Goal: Information Seeking & Learning: Check status

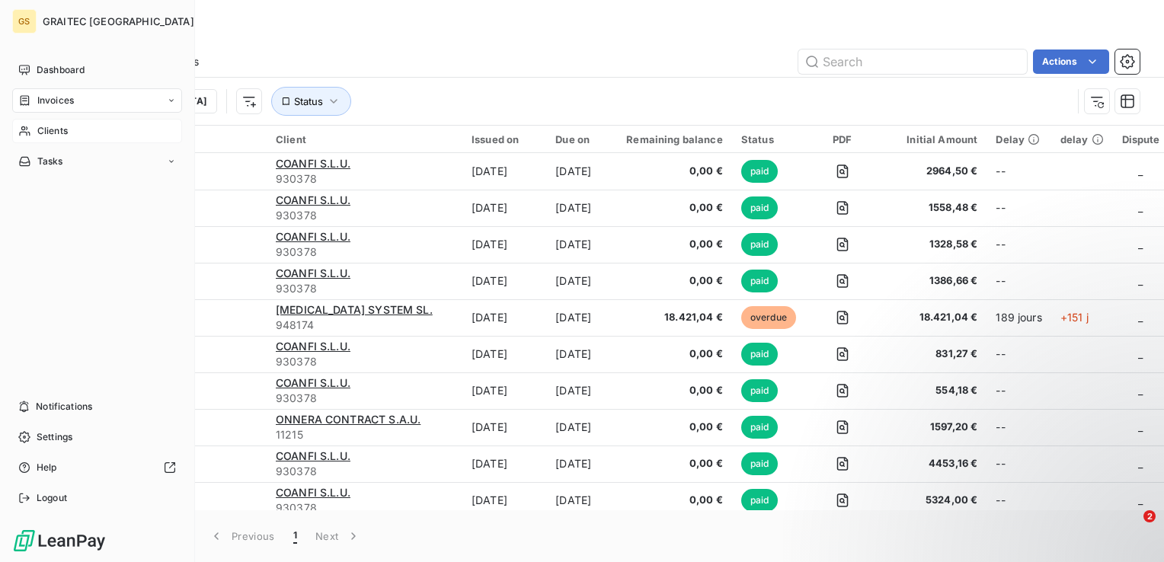
click at [53, 133] on span "Clients" at bounding box center [52, 131] width 30 height 14
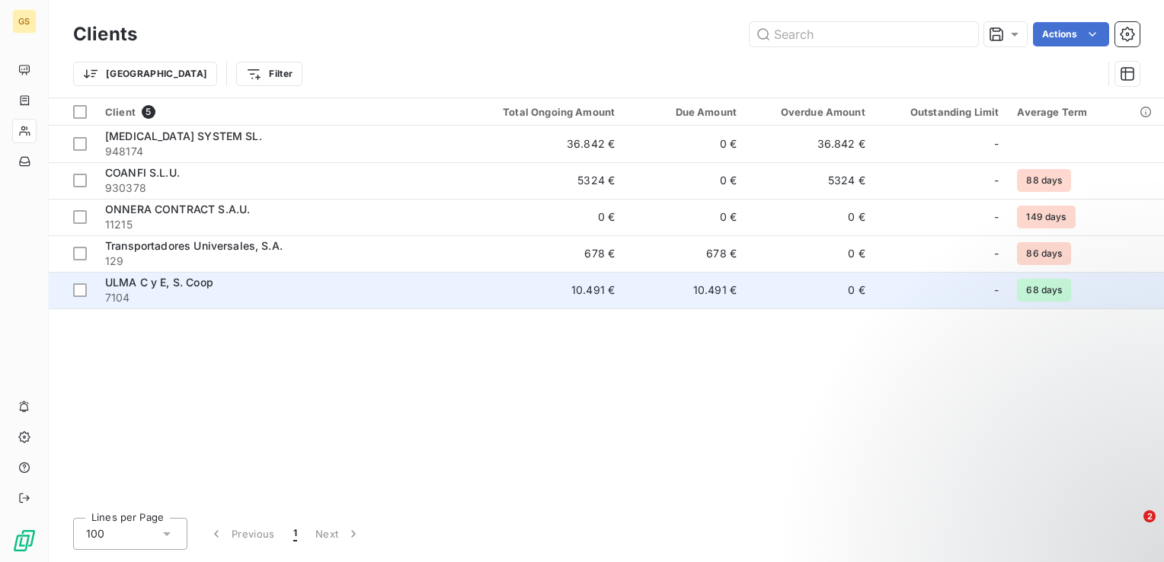
click at [155, 285] on span "ULMA C y E, S. Coop" at bounding box center [159, 282] width 108 height 13
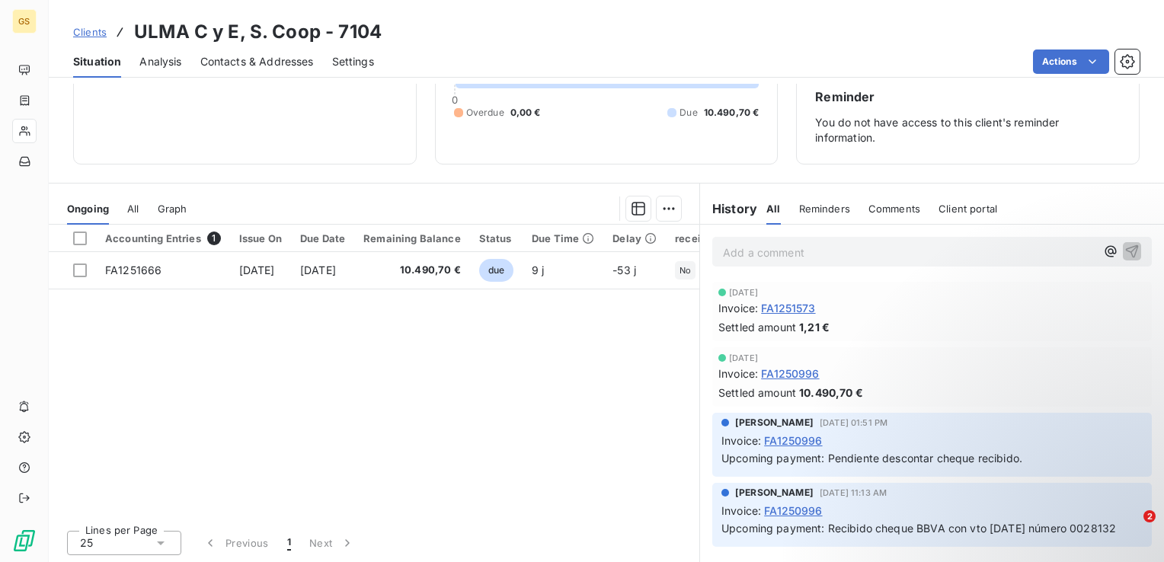
scroll to position [3, 0]
click at [135, 209] on span "All" at bounding box center [132, 209] width 11 height 12
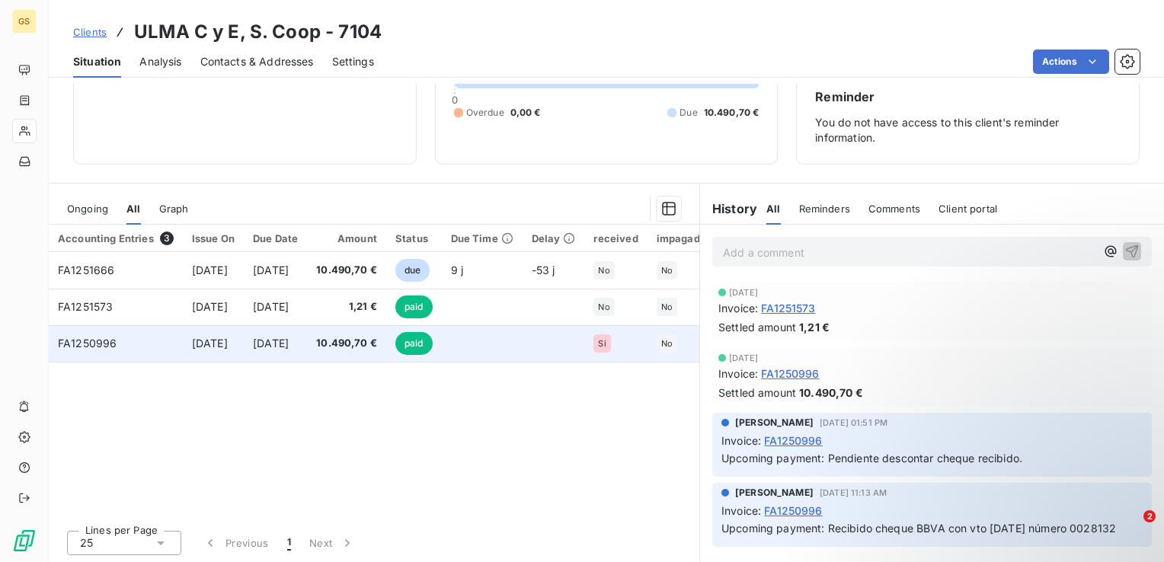
click at [92, 349] on span "FA1250996" at bounding box center [87, 343] width 59 height 13
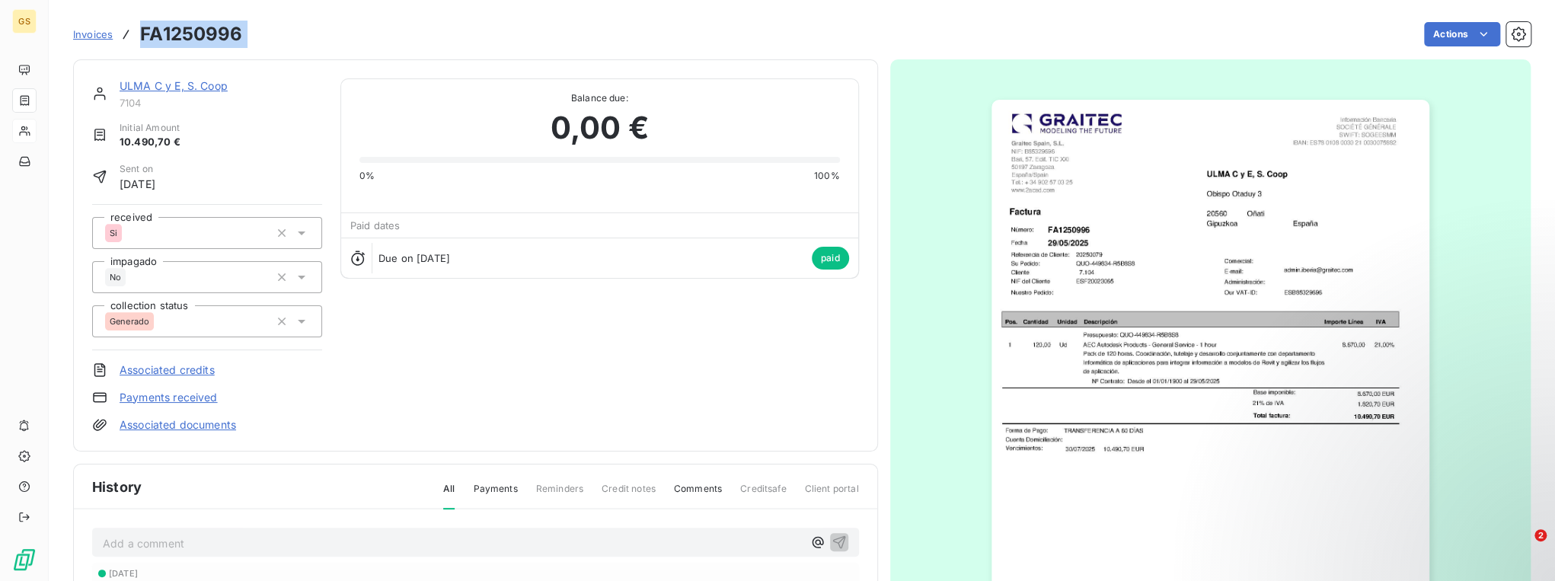
drag, startPoint x: 250, startPoint y: 38, endPoint x: 143, endPoint y: 30, distance: 106.9
click at [143, 30] on div "Invoices FA1250996 Actions" at bounding box center [802, 34] width 1458 height 32
copy section "FA1250996 Actions"
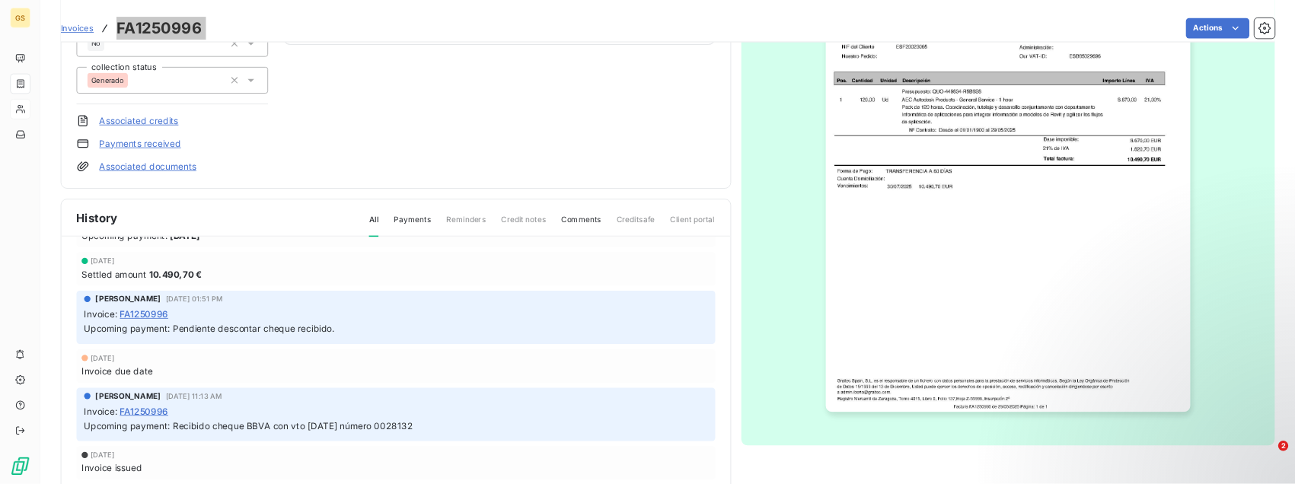
scroll to position [244, 0]
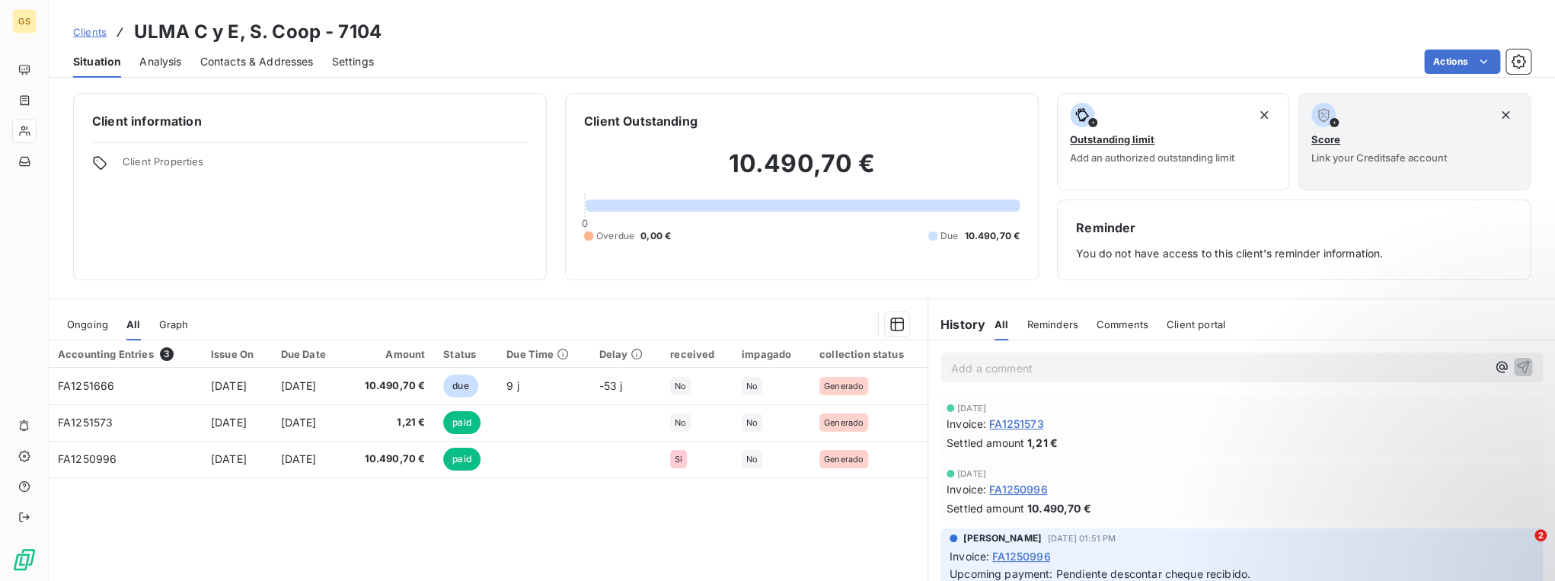
click at [97, 326] on span "Ongoing" at bounding box center [87, 324] width 41 height 12
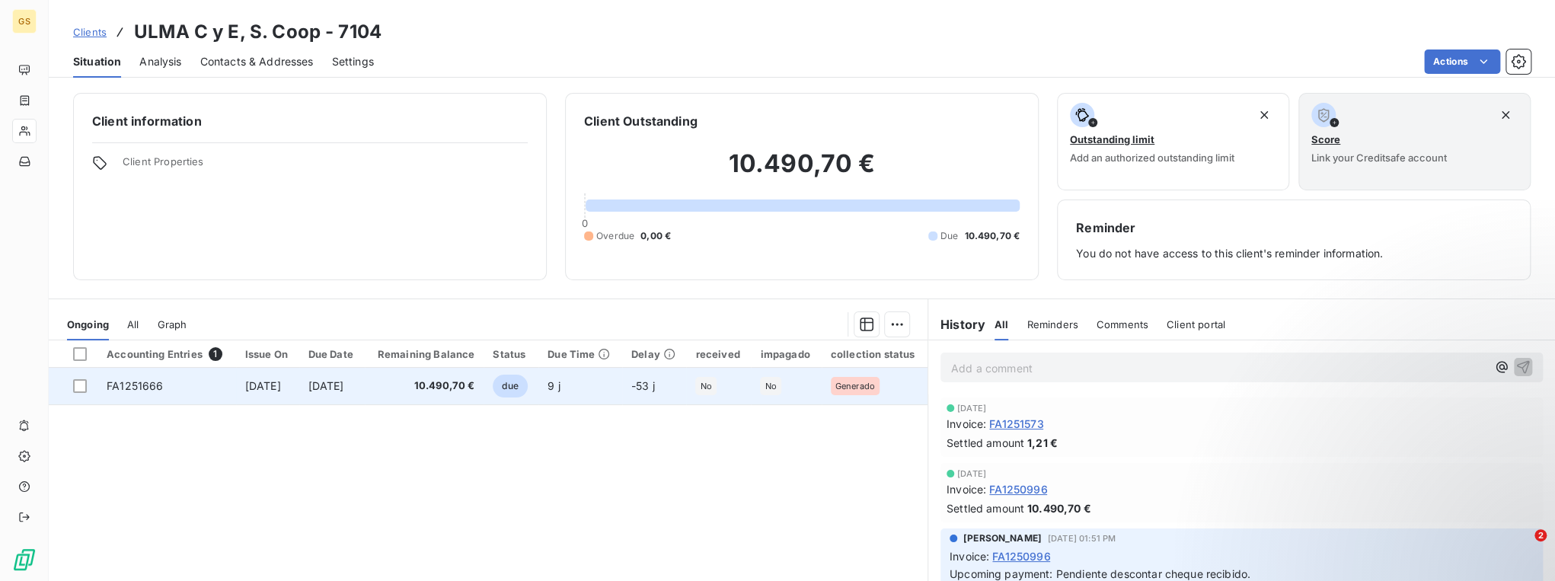
click at [133, 381] on span "FA1251666" at bounding box center [135, 385] width 56 height 13
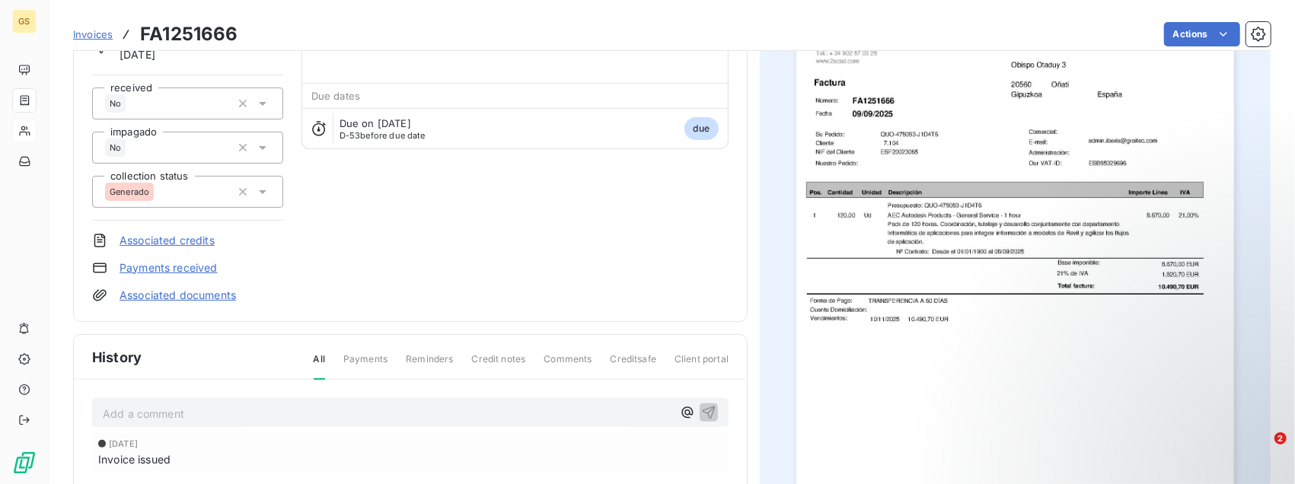
scroll to position [102, 0]
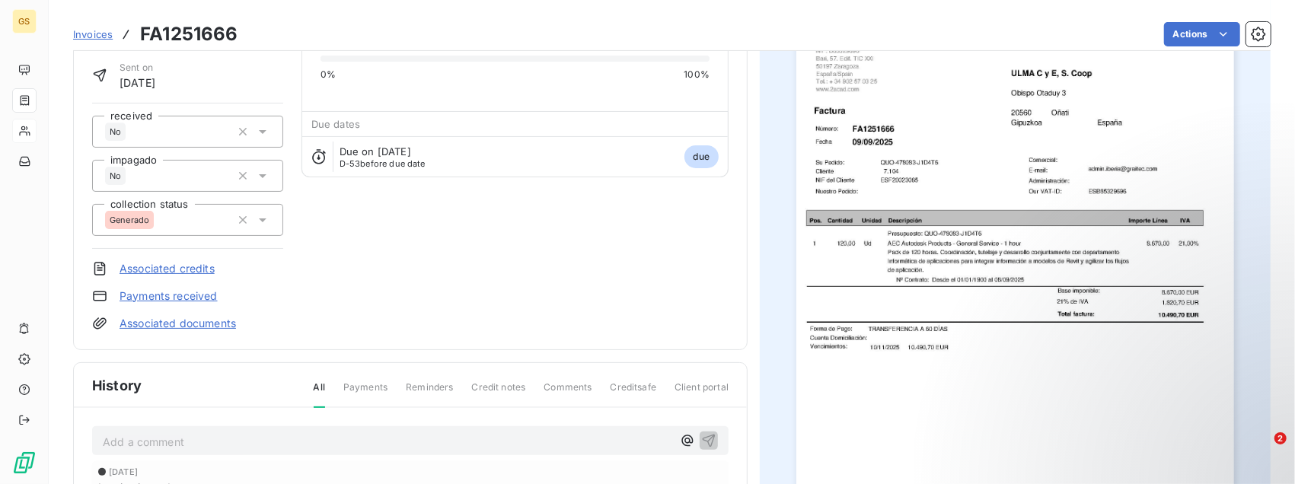
click at [995, 244] on img "button" at bounding box center [1015, 308] width 437 height 618
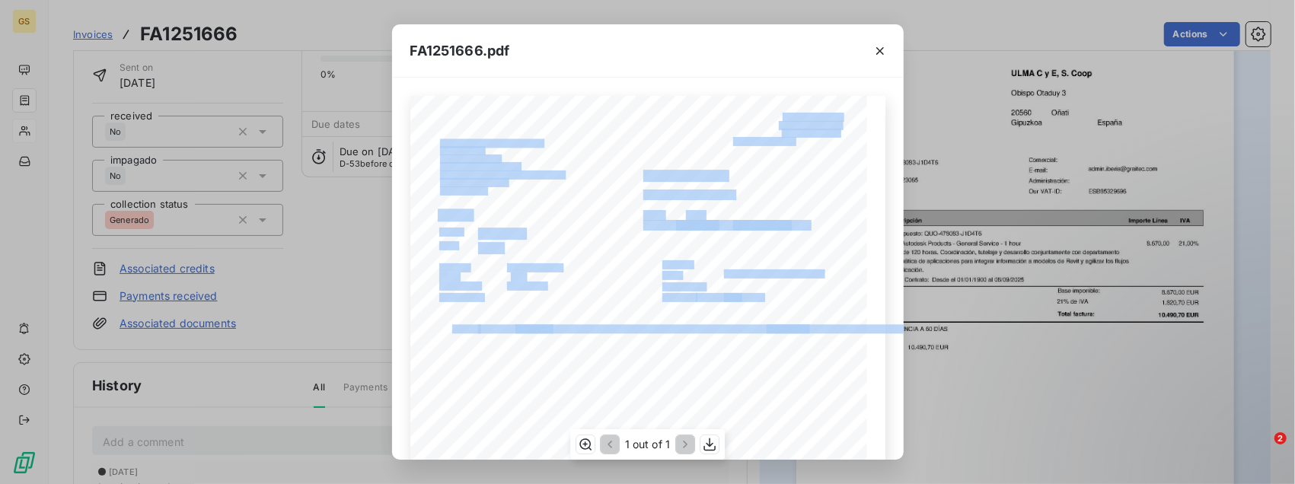
click at [503, 263] on div "Cliente Fecha Número: NIF del Cliente 7.104 ULMA C y E, S. Coop Obispo [PERSON_…" at bounding box center [647, 419] width 475 height 647
click at [507, 265] on span "QUO-478083-J1D4T6" at bounding box center [537, 267] width 61 height 6
click at [540, 267] on span "QUO-478083-J1D4T6" at bounding box center [537, 267] width 61 height 6
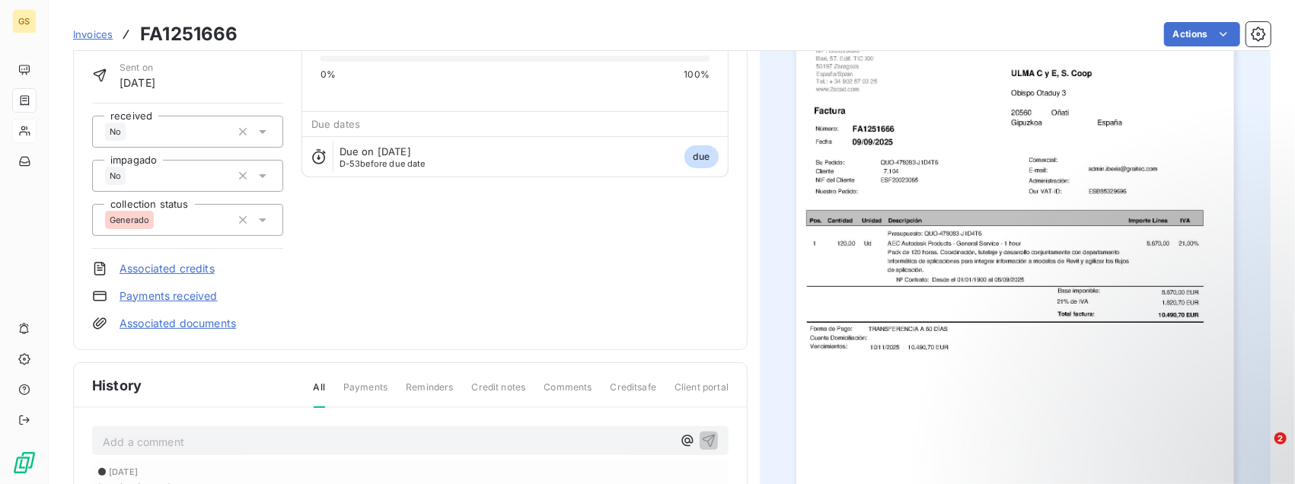
click at [1002, 232] on img "button" at bounding box center [1015, 308] width 437 height 618
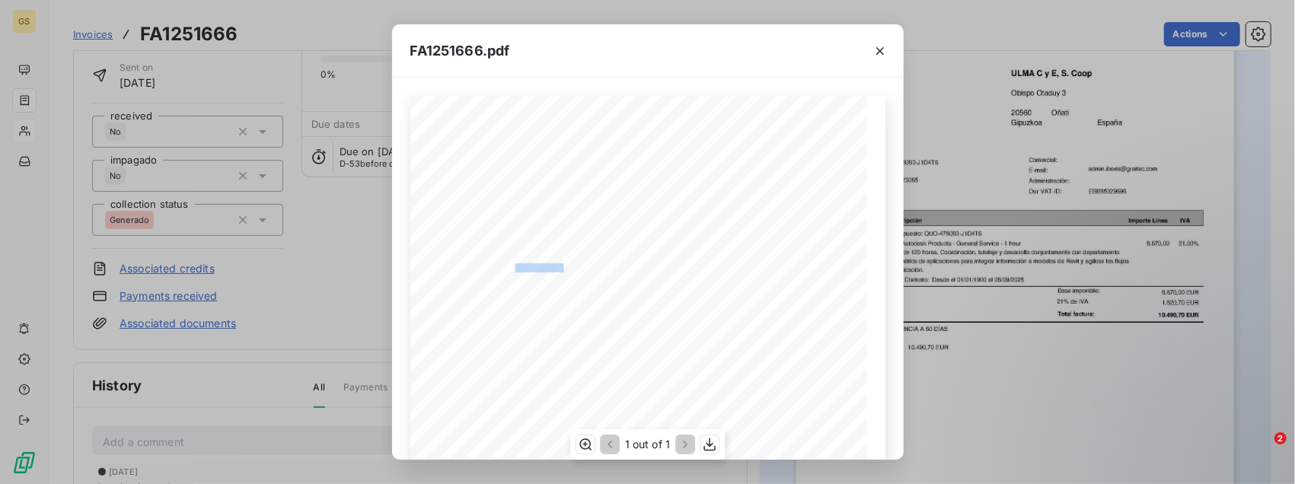
drag, startPoint x: 510, startPoint y: 266, endPoint x: 559, endPoint y: 267, distance: 48.7
click at [559, 267] on span "QUO-478083-J1D4T6" at bounding box center [537, 267] width 61 height 6
copy span "O-478083-J1D4T"
click at [506, 229] on span "FA1251666" at bounding box center [501, 232] width 46 height 8
click at [361, 273] on div "FA1251666.pdf Cliente Fecha Número: NIF del Cliente 7.104 ULMA C y E, S. Coop O…" at bounding box center [647, 242] width 1295 height 484
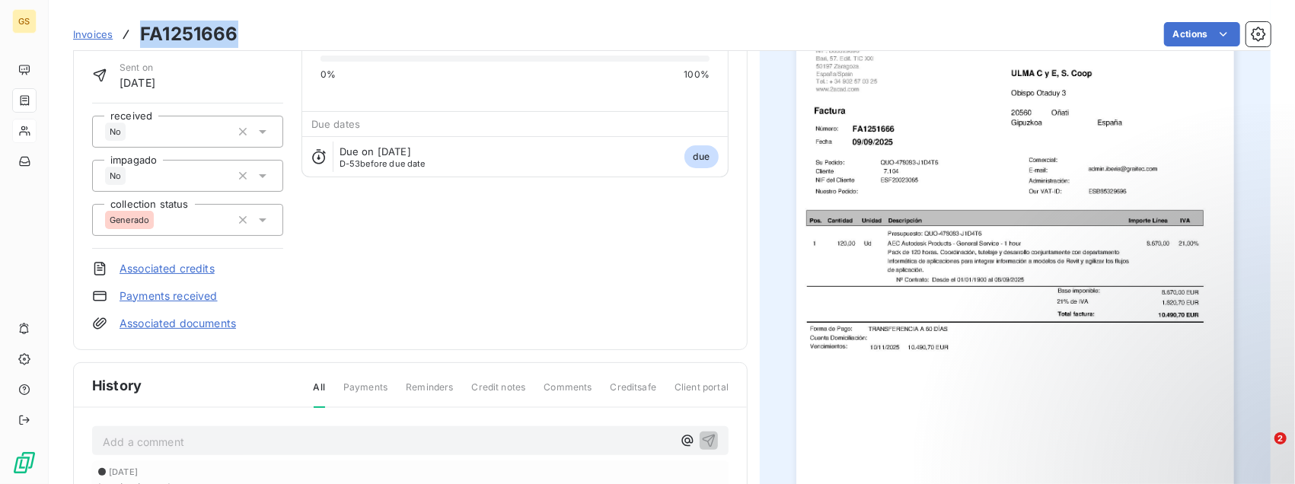
drag, startPoint x: 225, startPoint y: 29, endPoint x: 126, endPoint y: 24, distance: 98.3
click at [126, 24] on div "Invoices FA1251666 Actions" at bounding box center [672, 34] width 1198 height 32
copy h3 "FA1251666"
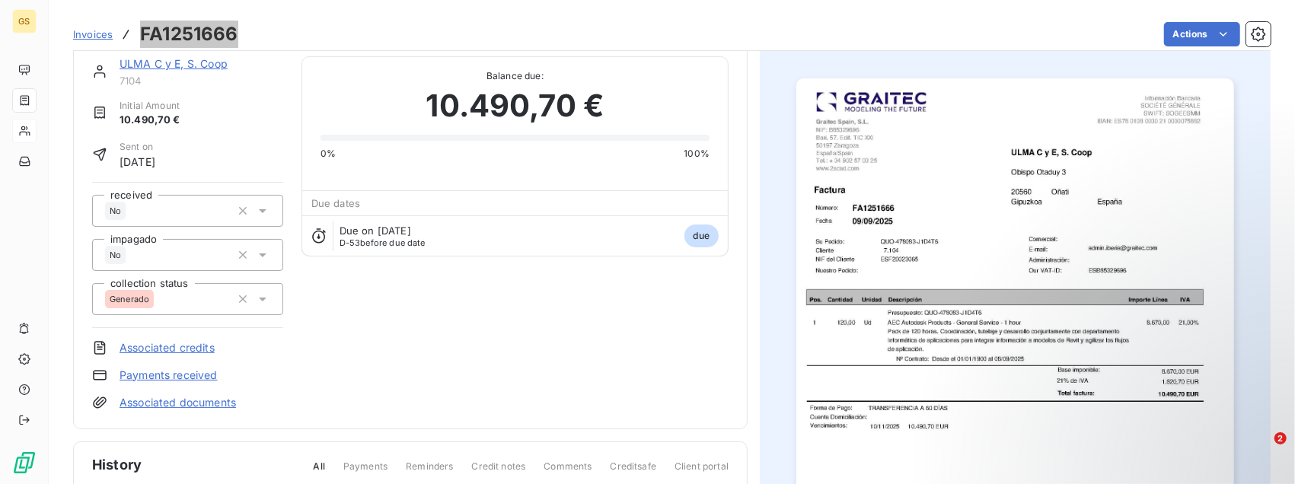
scroll to position [0, 0]
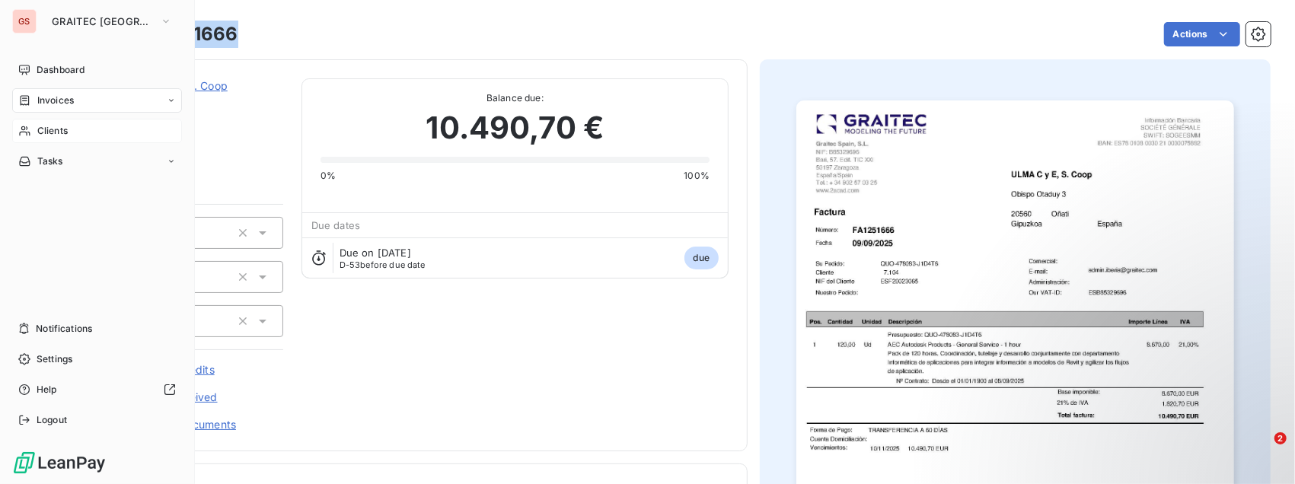
click at [58, 102] on span "Invoices" at bounding box center [55, 101] width 37 height 14
click at [42, 189] on span "Clients" at bounding box center [52, 192] width 30 height 14
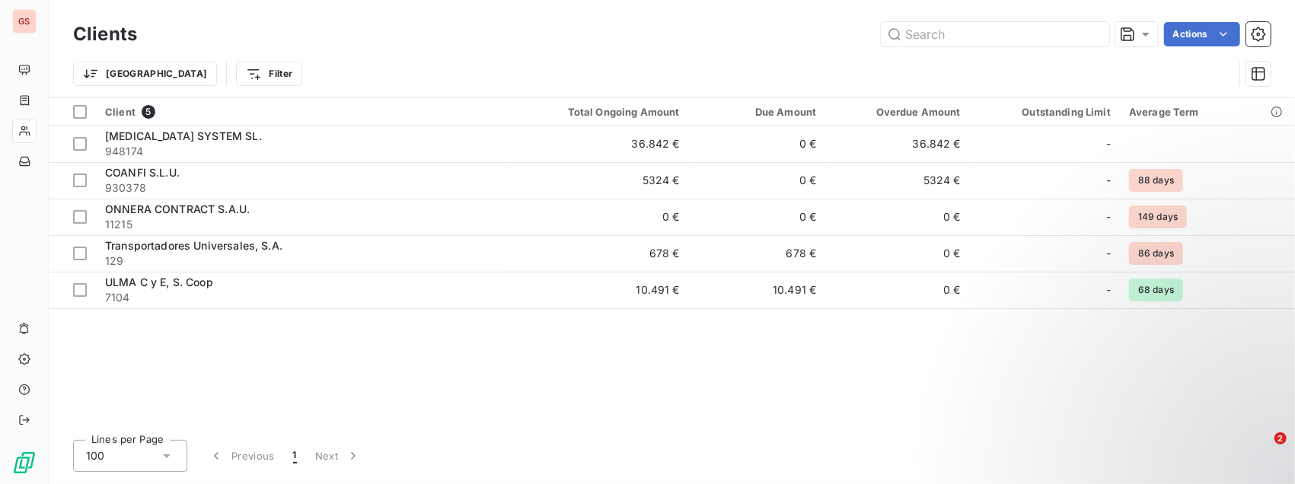
click at [327, 360] on div "Client 5 Total Ongoing Amount Due Amount Overdue Amount Outstanding Limit Avera…" at bounding box center [672, 263] width 1247 height 330
click at [120, 75] on html "GS Clients Actions Trier Filter Client 5 Total Ongoing Amount Due Amount Overdu…" at bounding box center [647, 242] width 1295 height 484
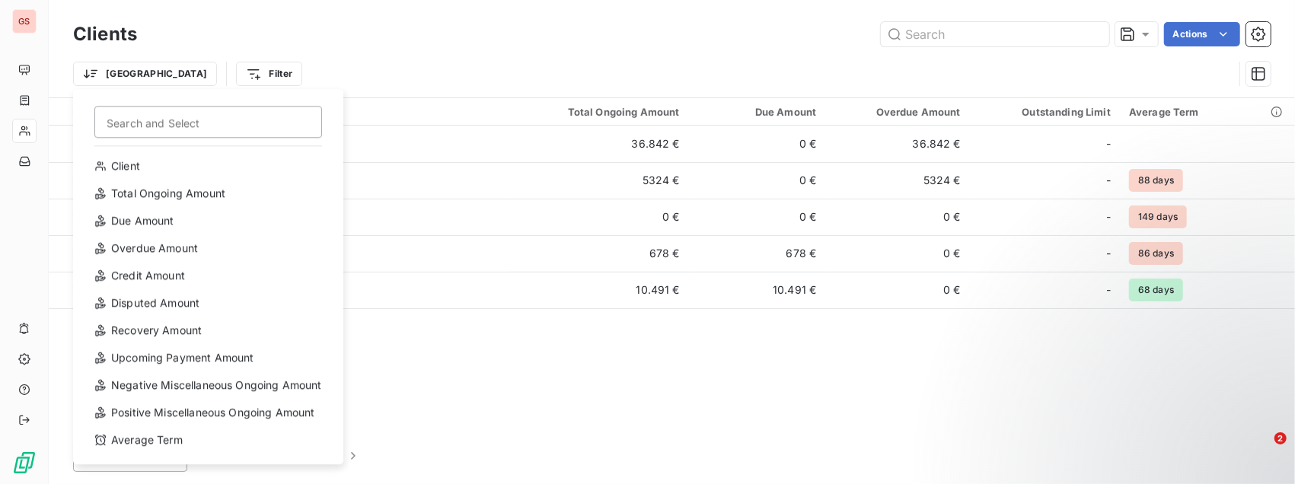
click at [420, 49] on html "GS Clients Actions Trier Search and Select Client Total Ongoing Amount Due Amou…" at bounding box center [647, 242] width 1295 height 484
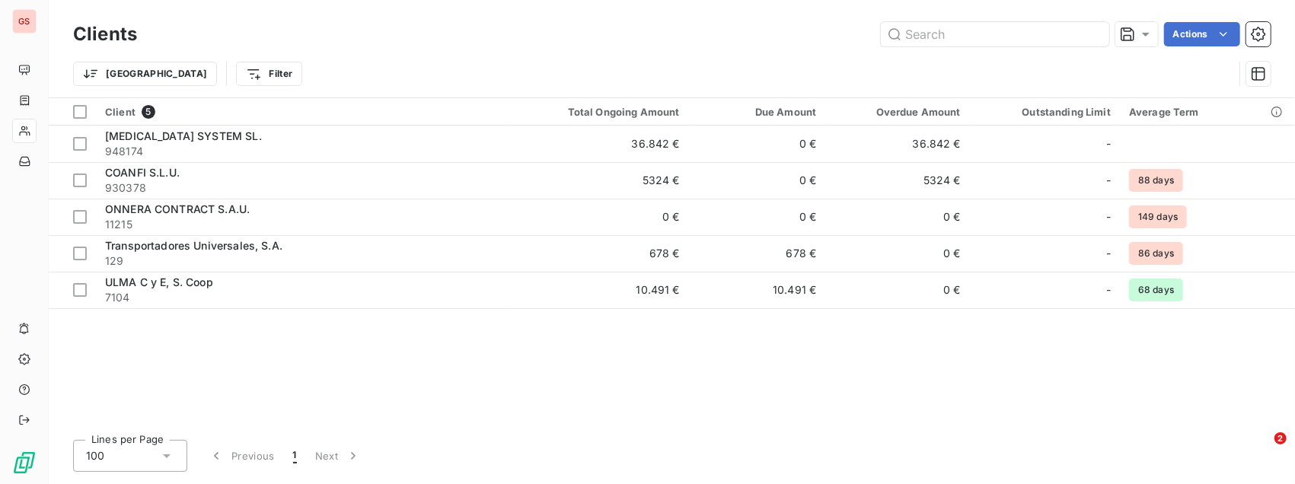
click at [908, 443] on div "Lines per Page 100 Previous 1 Next" at bounding box center [672, 456] width 1198 height 32
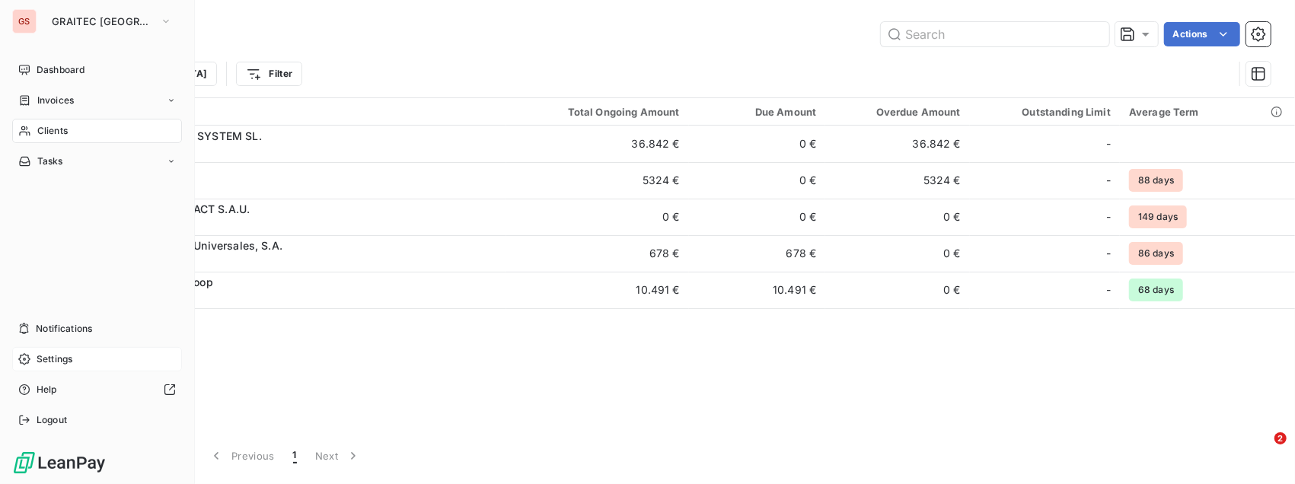
click at [65, 363] on span "Settings" at bounding box center [55, 360] width 36 height 14
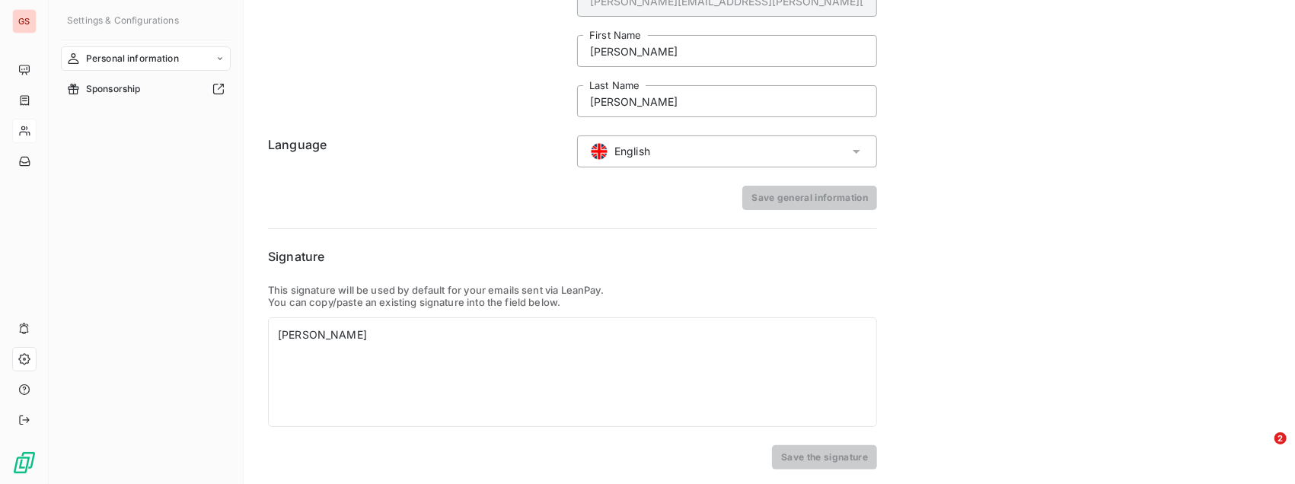
scroll to position [89, 0]
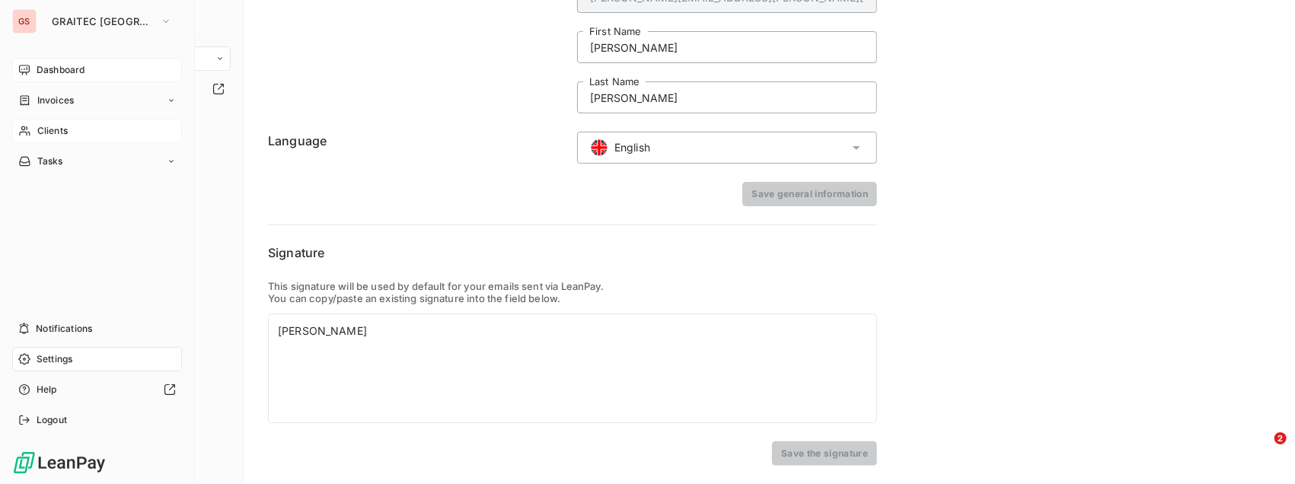
click at [75, 68] on span "Dashboard" at bounding box center [61, 70] width 48 height 14
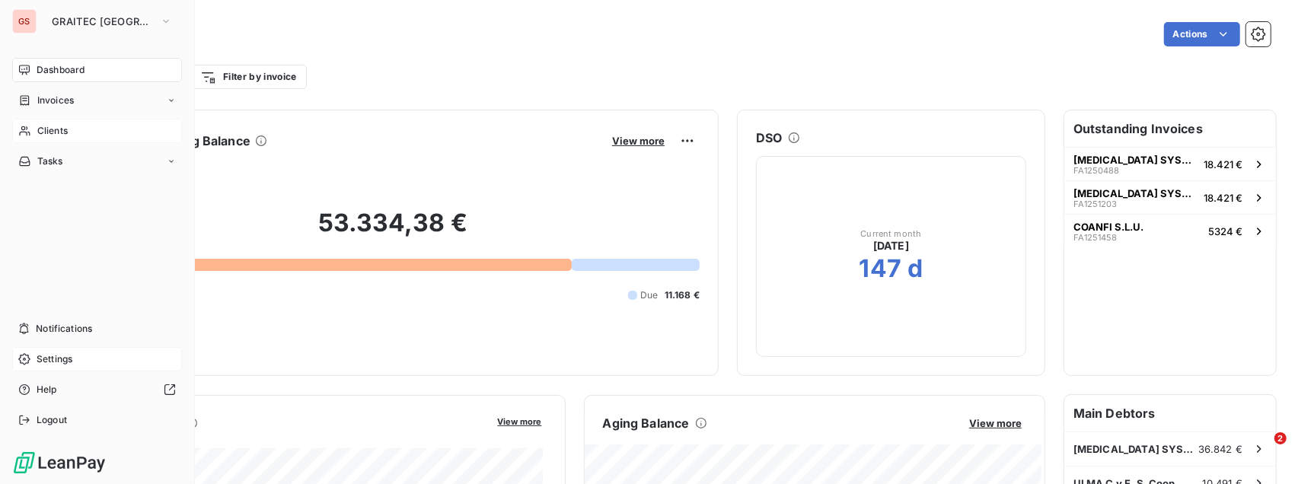
click at [52, 129] on span "Clients" at bounding box center [52, 131] width 30 height 14
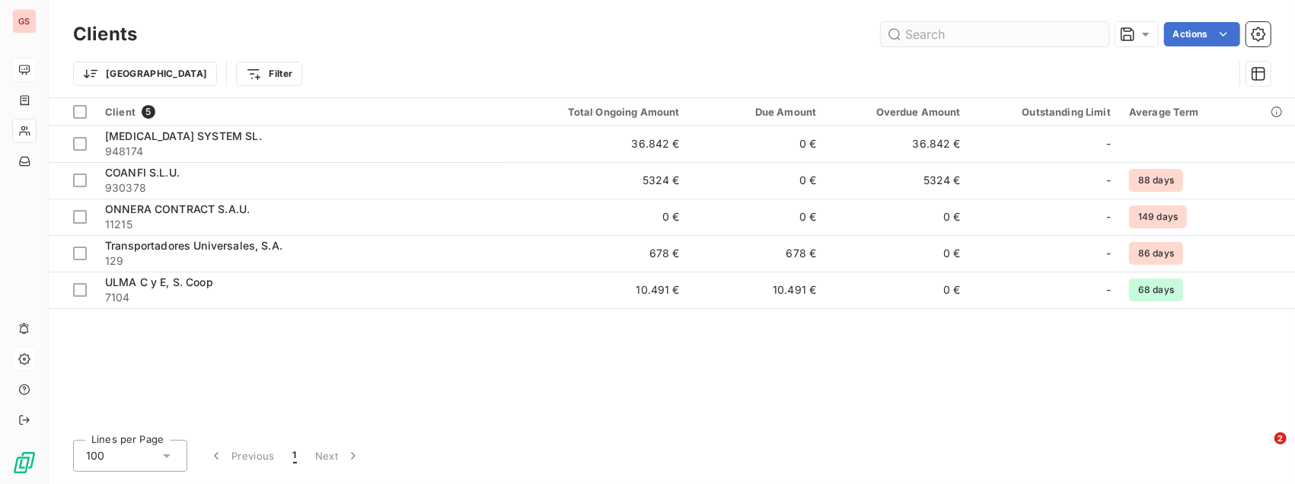
drag, startPoint x: 933, startPoint y: 37, endPoint x: 947, endPoint y: 37, distance: 13.7
click at [938, 37] on input "text" at bounding box center [995, 34] width 228 height 24
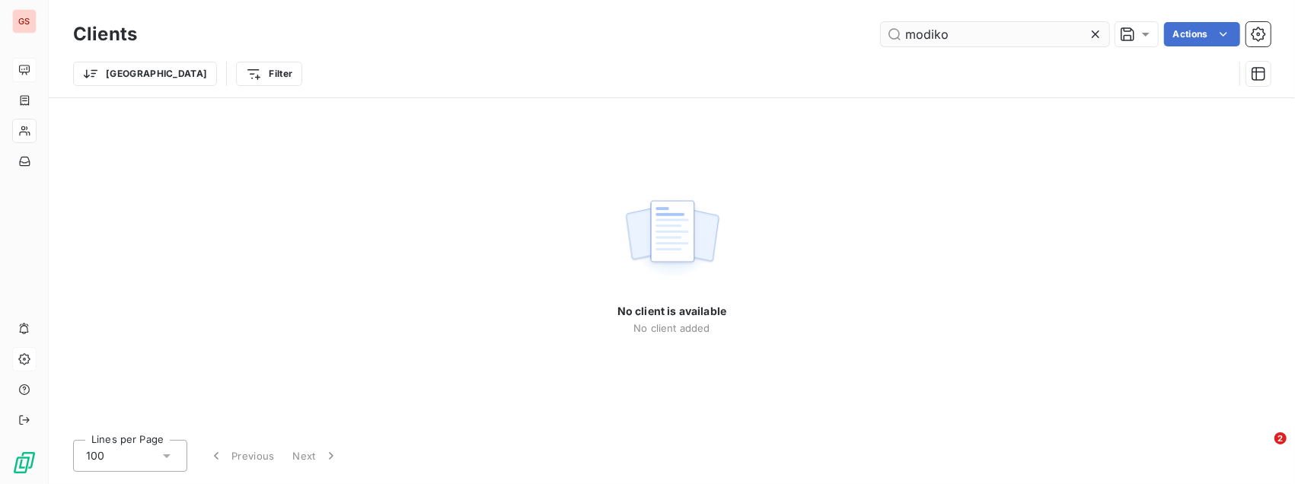
type input "modiko"
click at [209, 76] on html "GS Clients modiko Actions Trier Filter Search and Select Client Average Term No…" at bounding box center [647, 242] width 1295 height 484
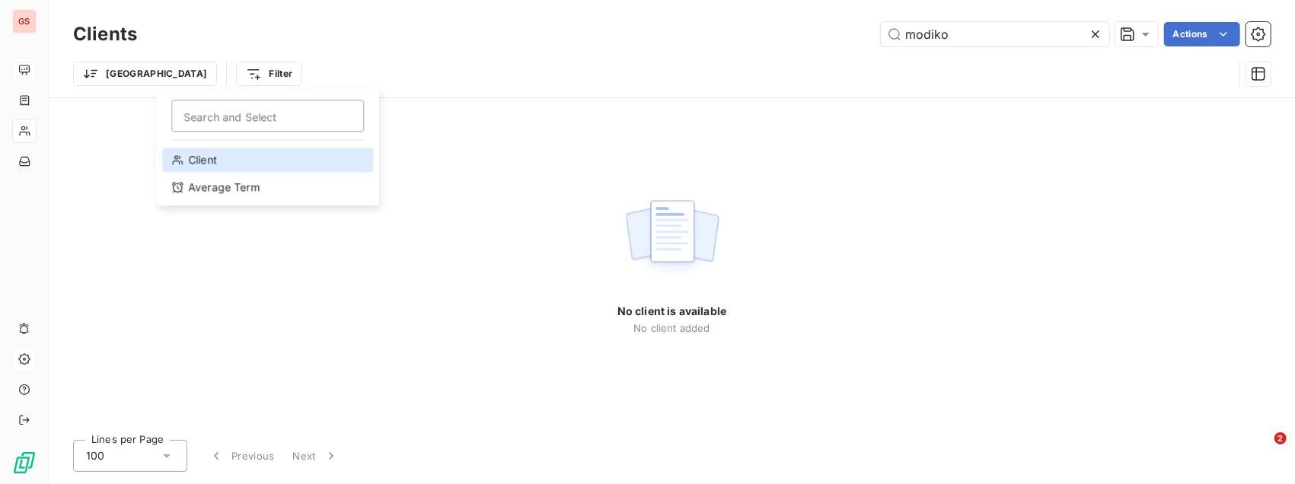
click at [191, 157] on div "Client" at bounding box center [267, 160] width 211 height 24
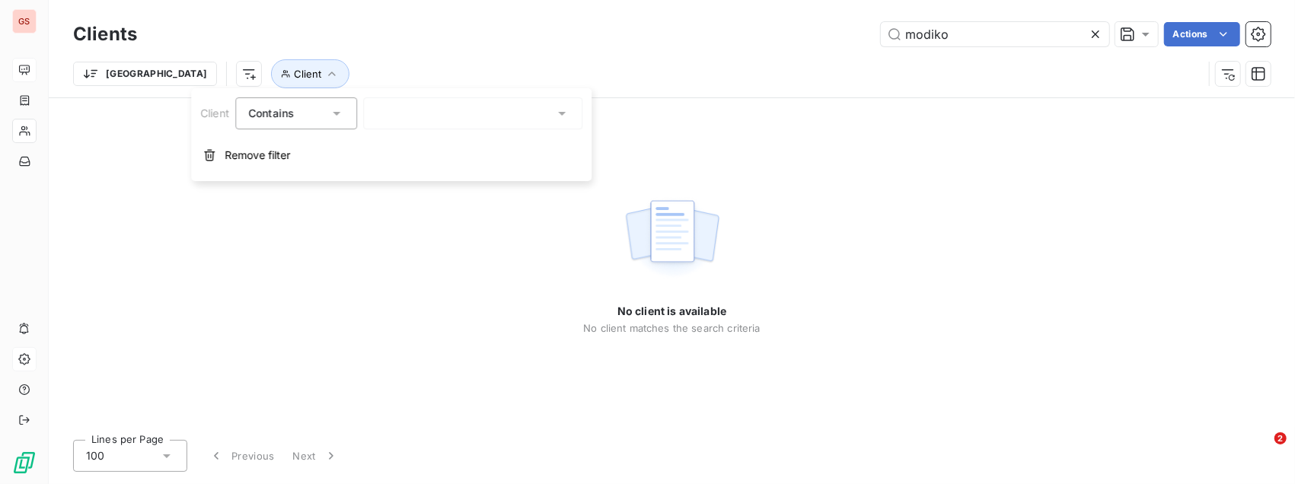
click at [430, 113] on div at bounding box center [472, 113] width 219 height 32
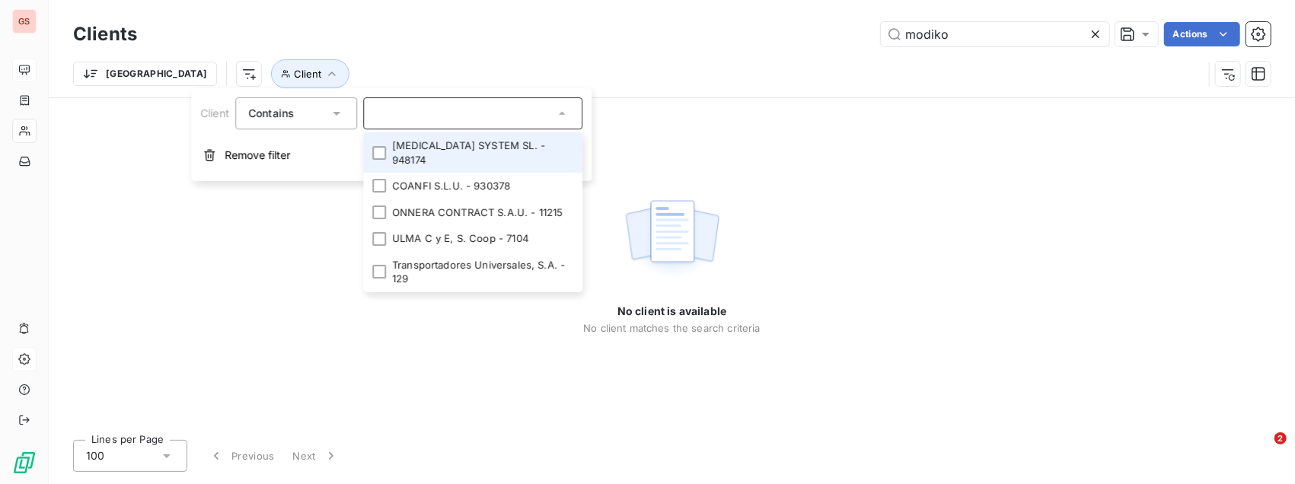
click at [254, 254] on div "No client is available No client matches the search criteria" at bounding box center [672, 263] width 1247 height 330
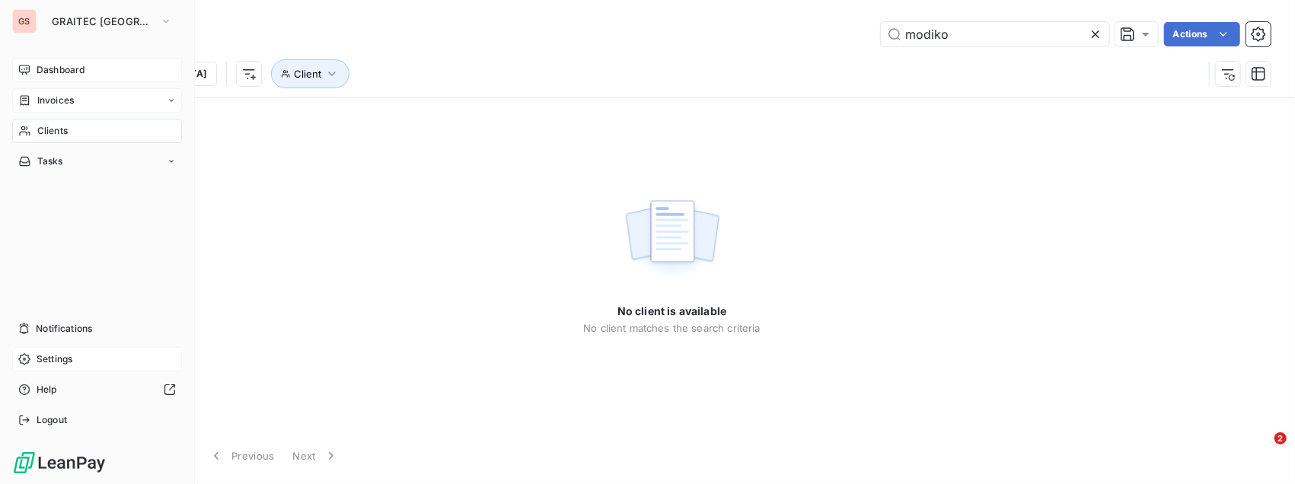
click at [73, 107] on span "Invoices" at bounding box center [55, 101] width 37 height 14
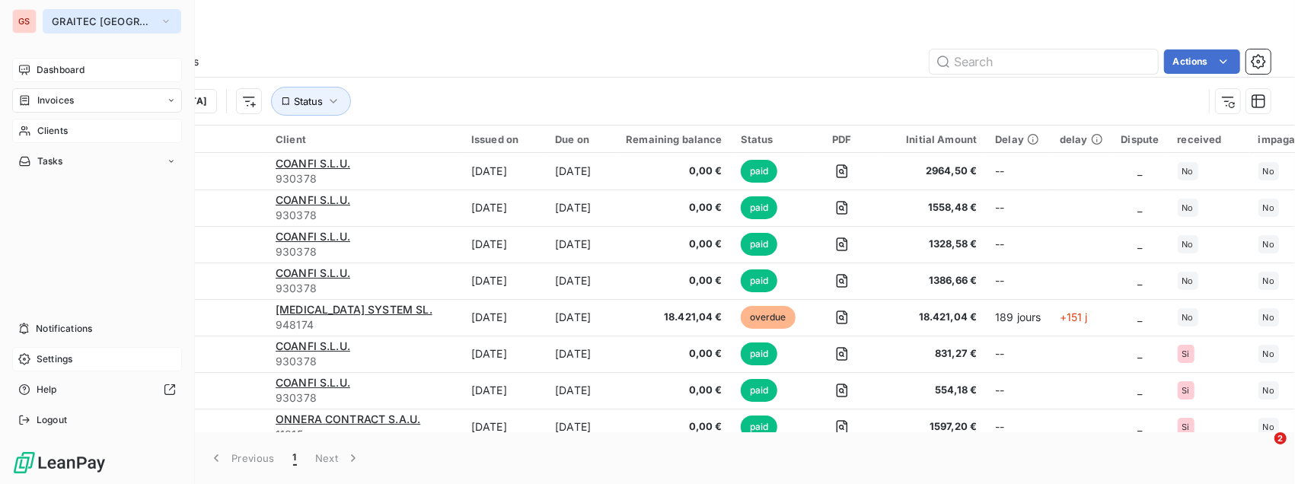
click at [160, 23] on icon "button" at bounding box center [166, 21] width 12 height 15
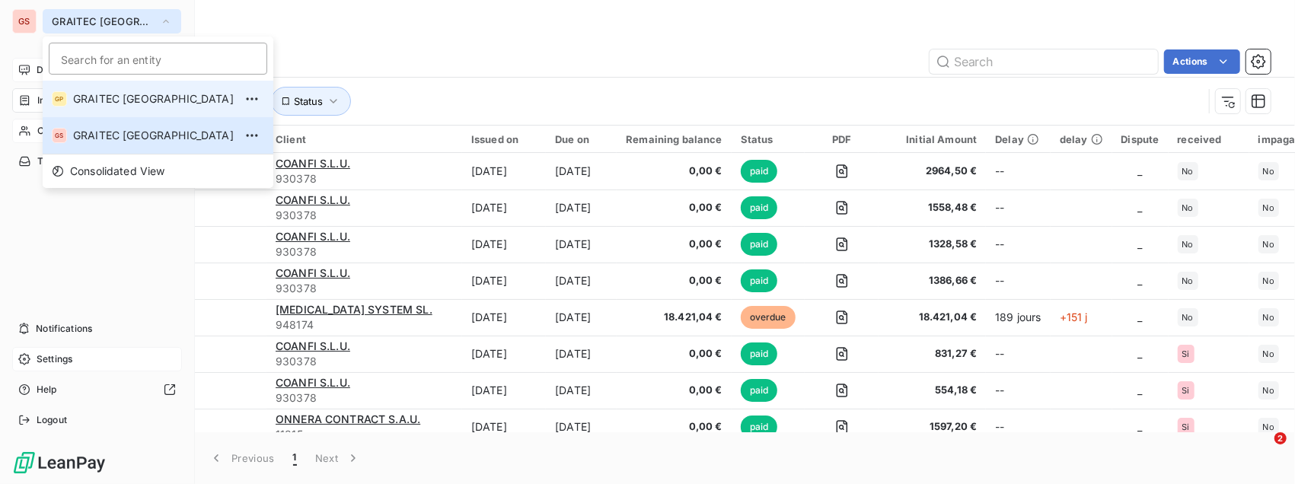
click at [147, 106] on span "GRAITEC [GEOGRAPHIC_DATA]" at bounding box center [153, 98] width 161 height 15
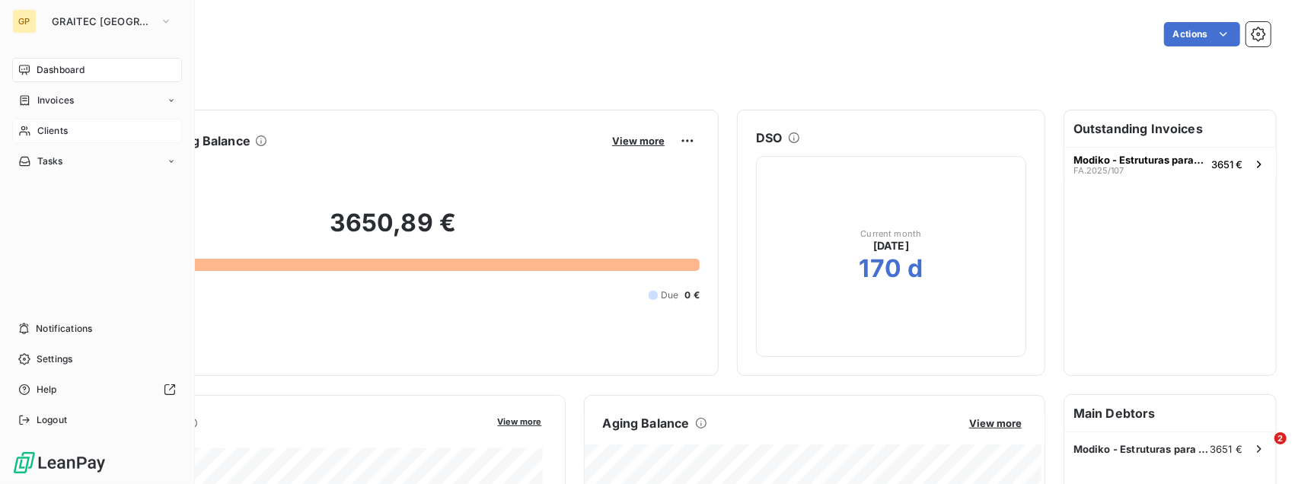
click at [56, 134] on span "Clients" at bounding box center [52, 131] width 30 height 14
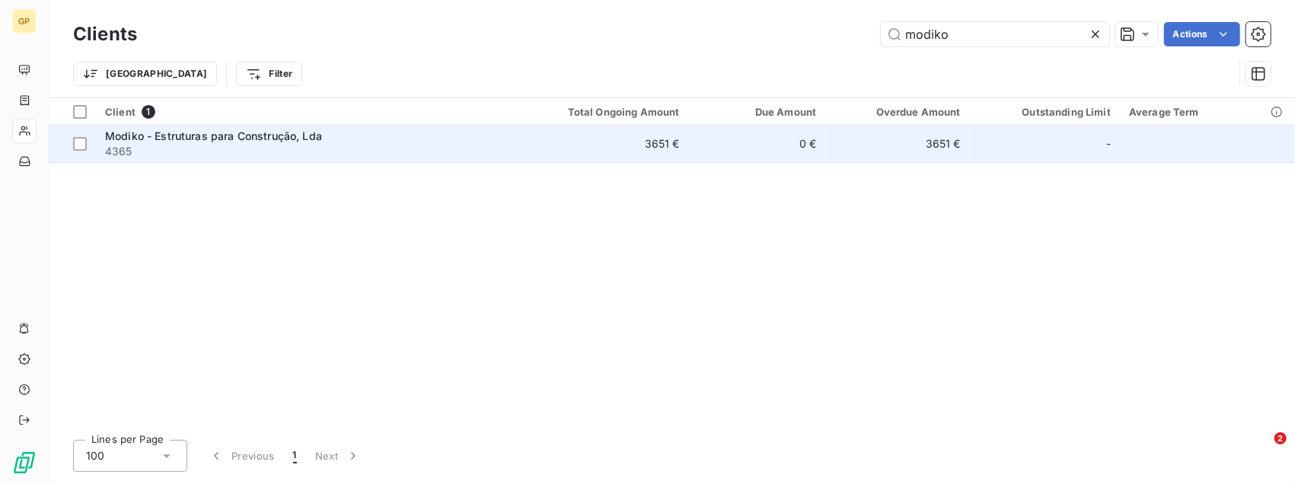
click at [187, 144] on span "4365" at bounding box center [301, 151] width 392 height 15
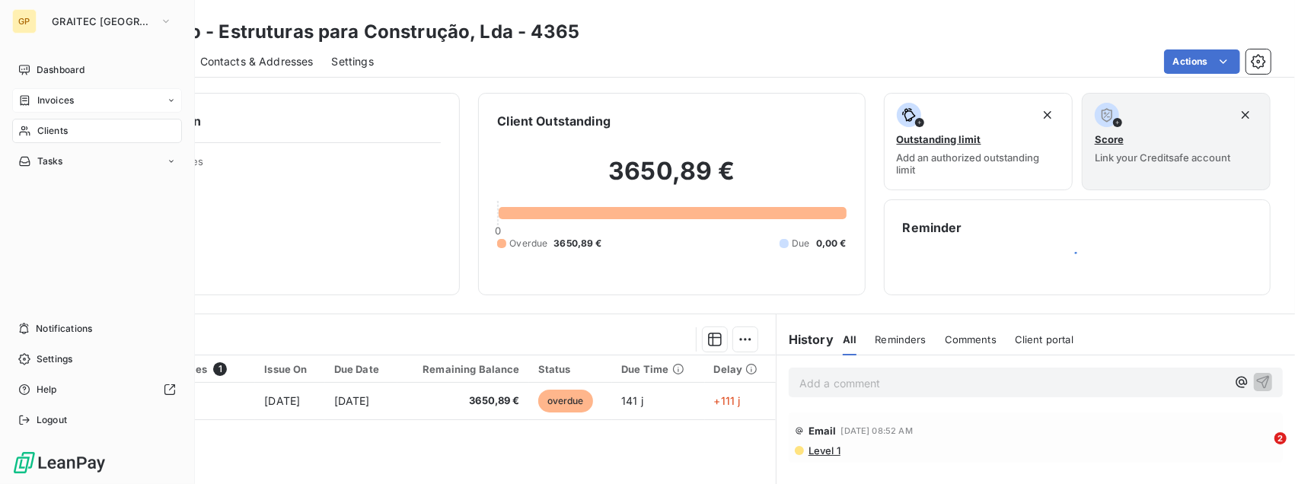
click at [61, 104] on span "Invoices" at bounding box center [55, 101] width 37 height 14
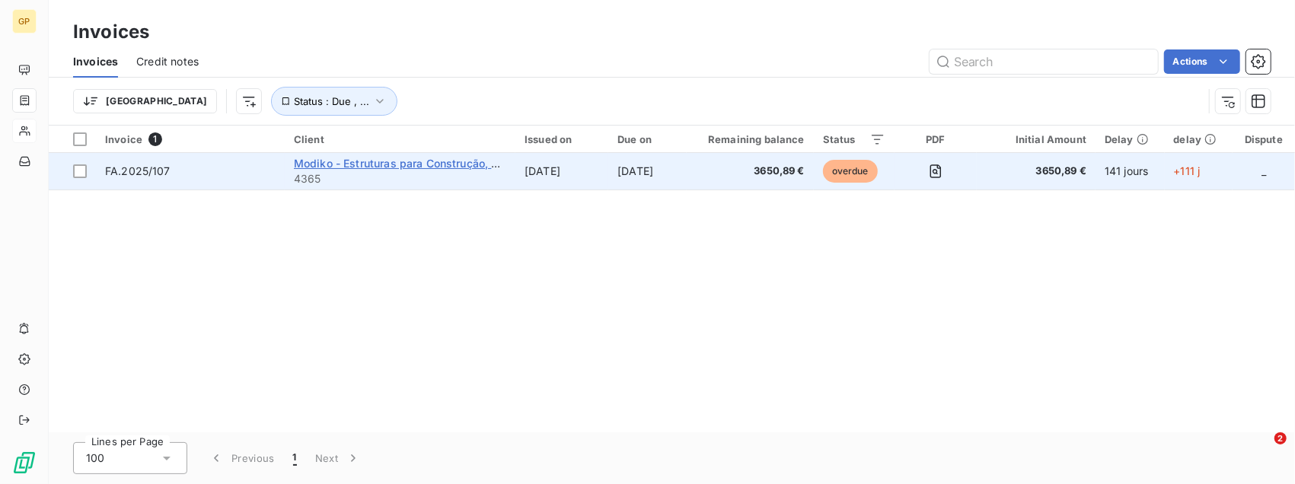
click at [384, 166] on span "Modiko - Estruturas para Construção, Lda" at bounding box center [402, 163] width 217 height 13
click at [145, 172] on span "FA.2025/107" at bounding box center [137, 171] width 65 height 13
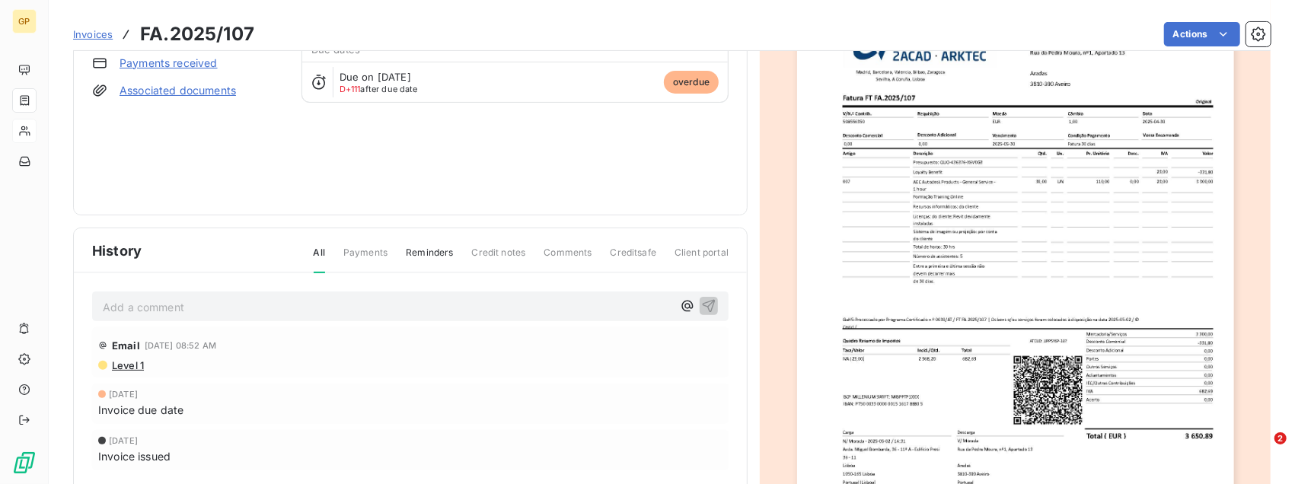
scroll to position [292, 0]
